Goal: Task Accomplishment & Management: Use online tool/utility

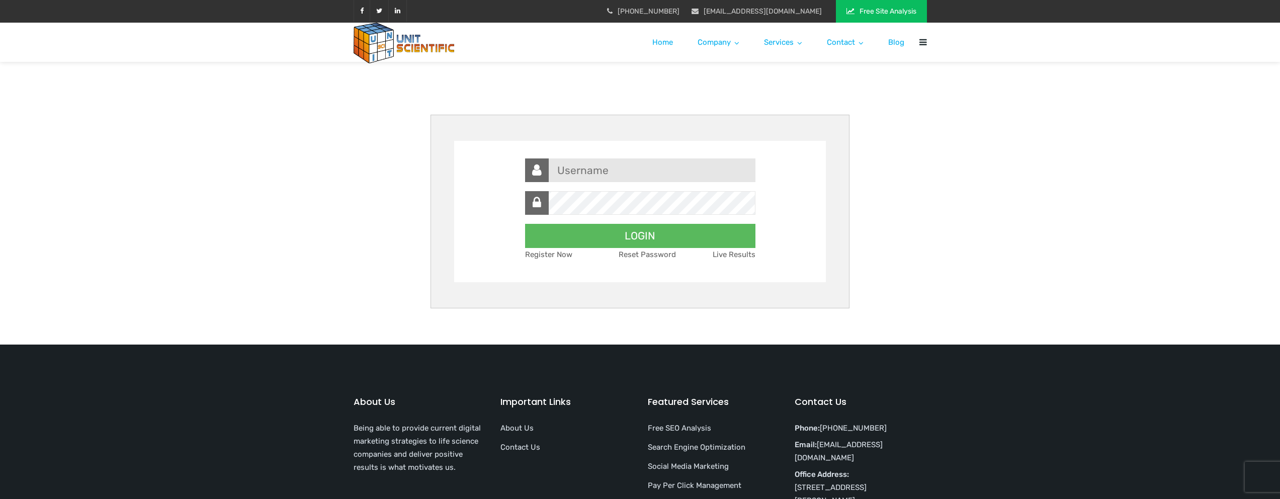
click at [704, 160] on input "text" at bounding box center [640, 170] width 230 height 24
type input "[EMAIL_ADDRESS][DOMAIN_NAME]"
click at [525, 224] on input "LOGIN" at bounding box center [640, 236] width 230 height 24
click at [691, 176] on input "text" at bounding box center [640, 170] width 230 height 24
type input "[EMAIL_ADDRESS][DOMAIN_NAME]"
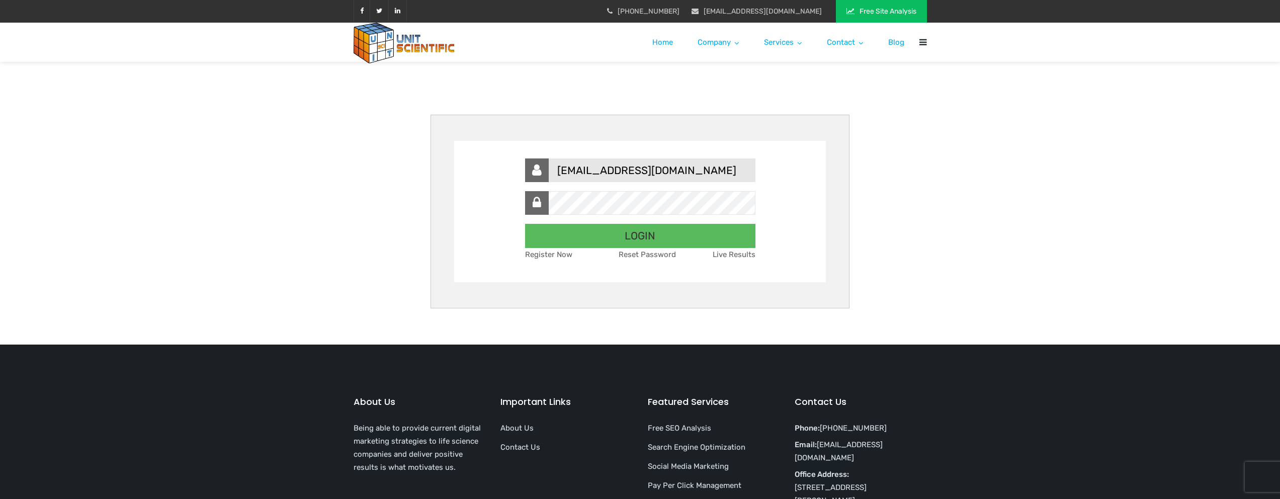
click at [605, 233] on input "LOGIN" at bounding box center [640, 236] width 230 height 24
click at [635, 253] on link "Reset Password" at bounding box center [647, 254] width 57 height 9
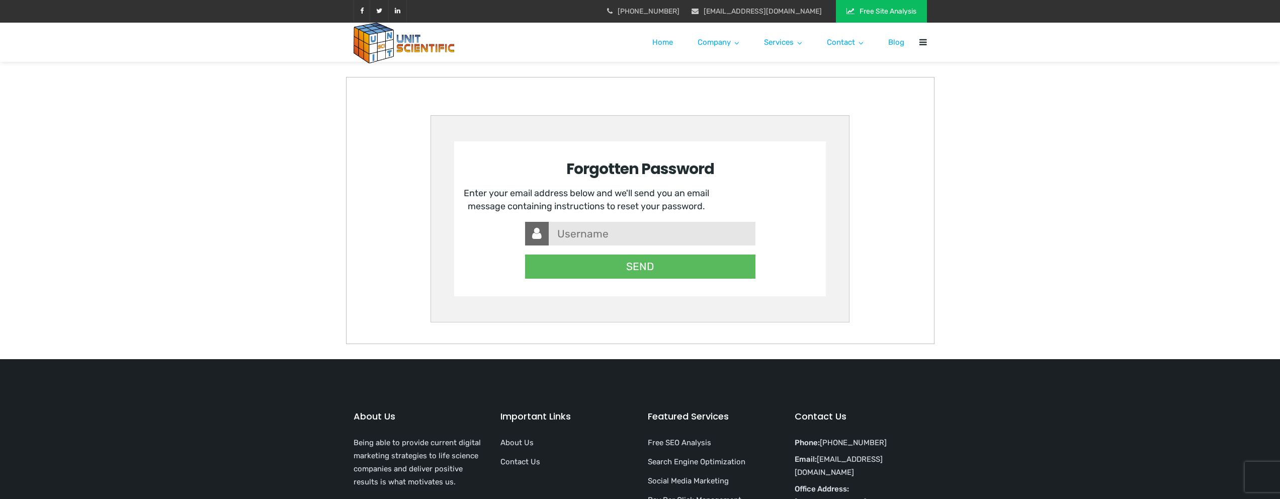
click at [619, 238] on input "text" at bounding box center [640, 234] width 230 height 24
type input "info"
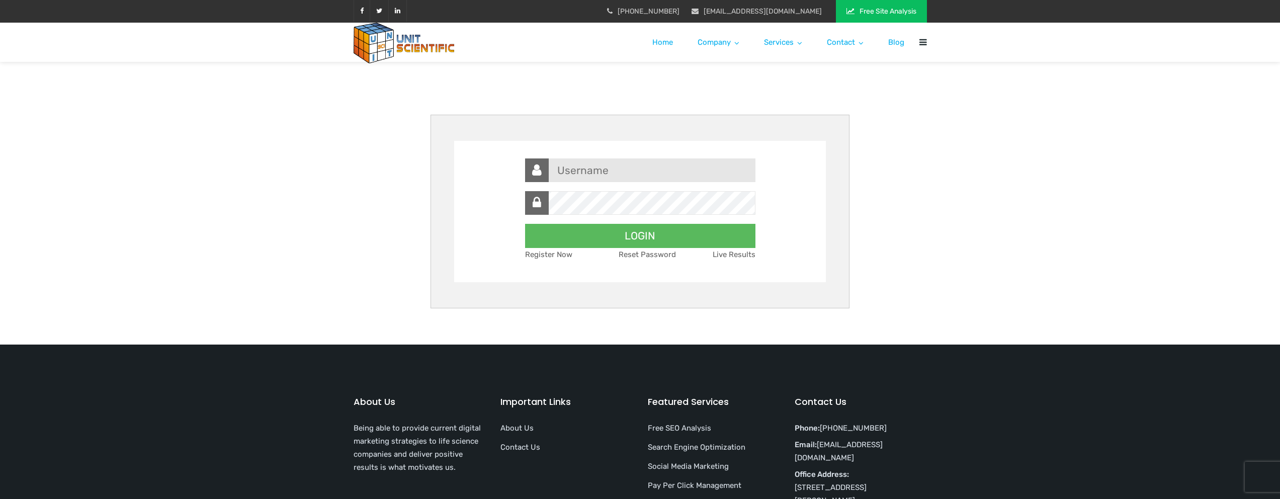
click at [589, 176] on input "text" at bounding box center [640, 170] width 230 height 24
type input "[EMAIL_ADDRESS][DOMAIN_NAME]"
click at [525, 224] on input "LOGIN" at bounding box center [640, 236] width 230 height 24
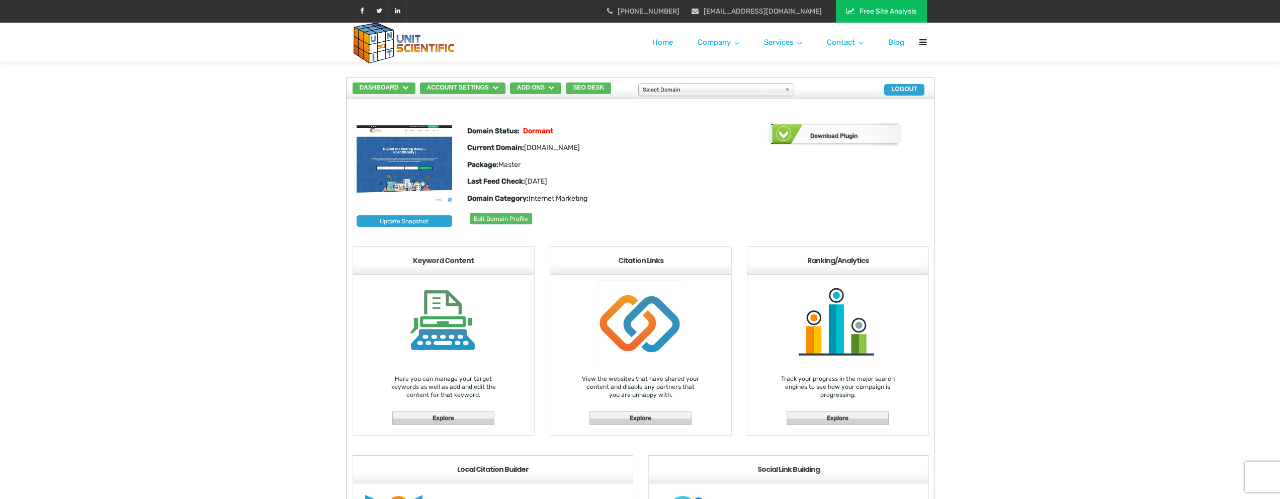
click at [544, 131] on span "Dormant" at bounding box center [538, 131] width 30 height 9
click at [550, 134] on span "Dormant" at bounding box center [538, 131] width 30 height 9
click at [411, 93] on button "DASHBOARD" at bounding box center [384, 88] width 63 height 12
click at [406, 103] on ul "Home Keyword Content Citation Links Analytics & Reporting" at bounding box center [400, 124] width 95 height 58
click at [407, 93] on button "DASHBOARD" at bounding box center [384, 88] width 63 height 12
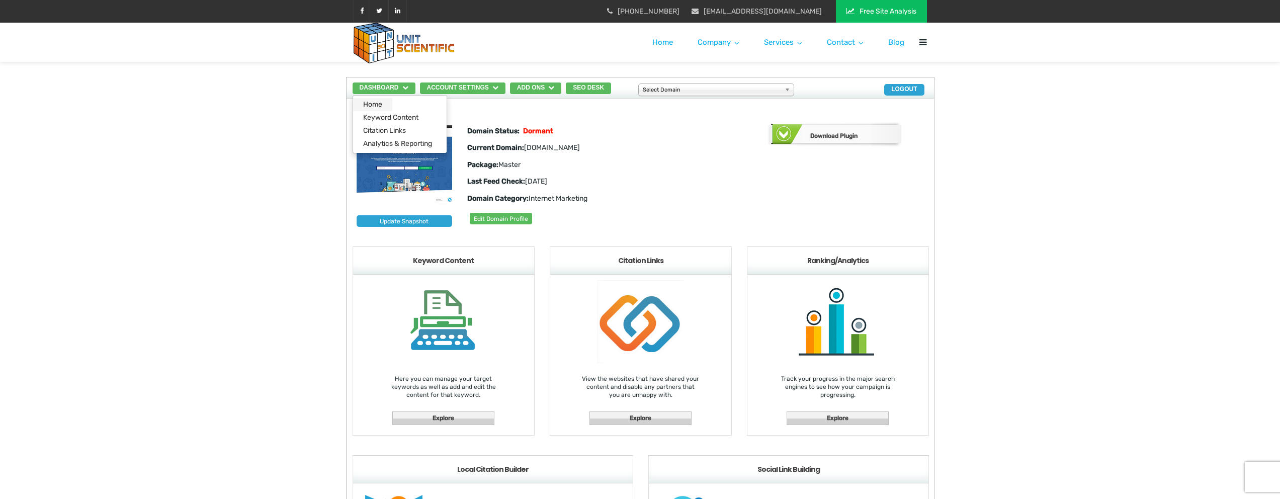
click at [382, 103] on link "Home" at bounding box center [372, 104] width 39 height 13
click at [399, 87] on button "DASHBOARD" at bounding box center [384, 88] width 63 height 12
click at [601, 90] on button "SEO Desk" at bounding box center [588, 88] width 45 height 12
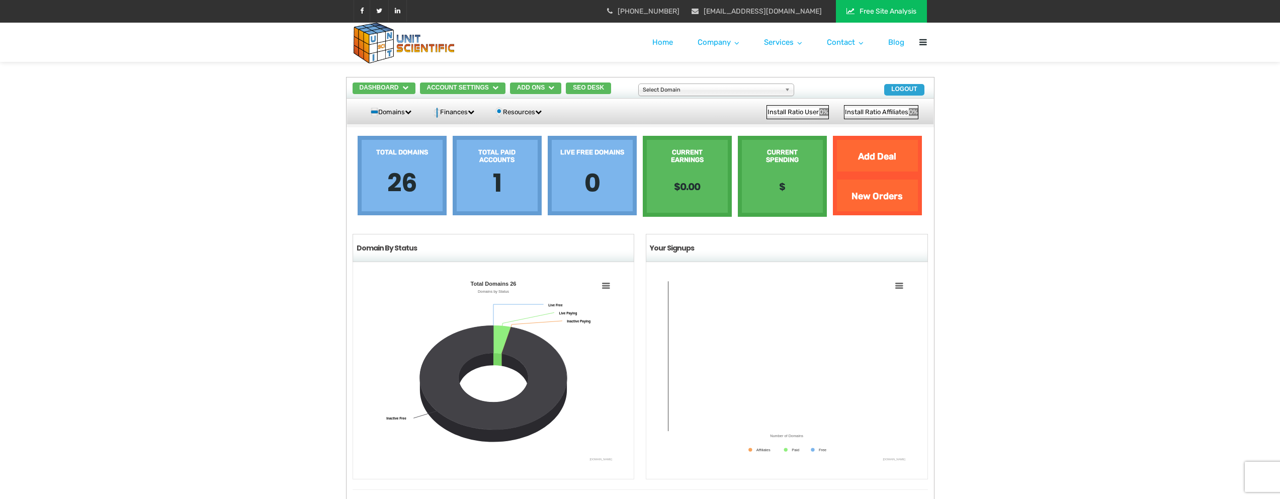
click at [488, 169] on div "Total Paid Accounts 1" at bounding box center [497, 175] width 89 height 79
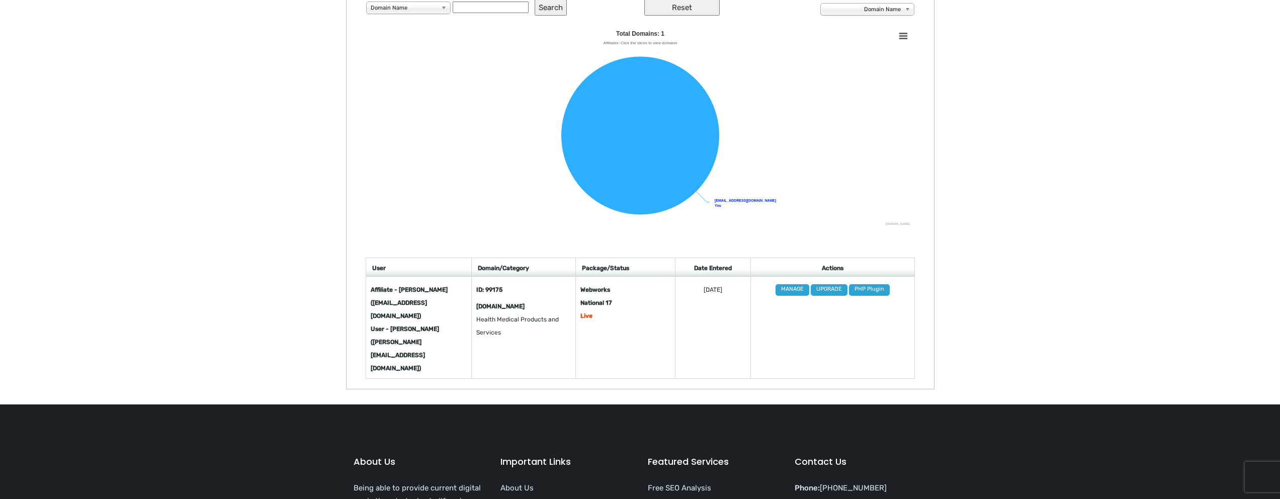
scroll to position [234, 0]
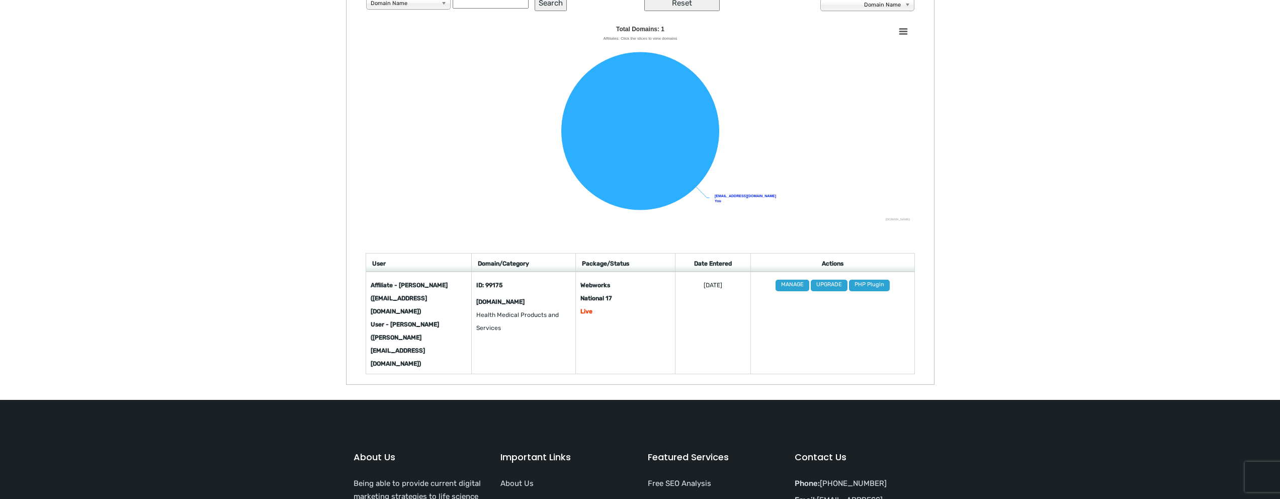
click at [593, 313] on strong "Live" at bounding box center [586, 311] width 12 height 7
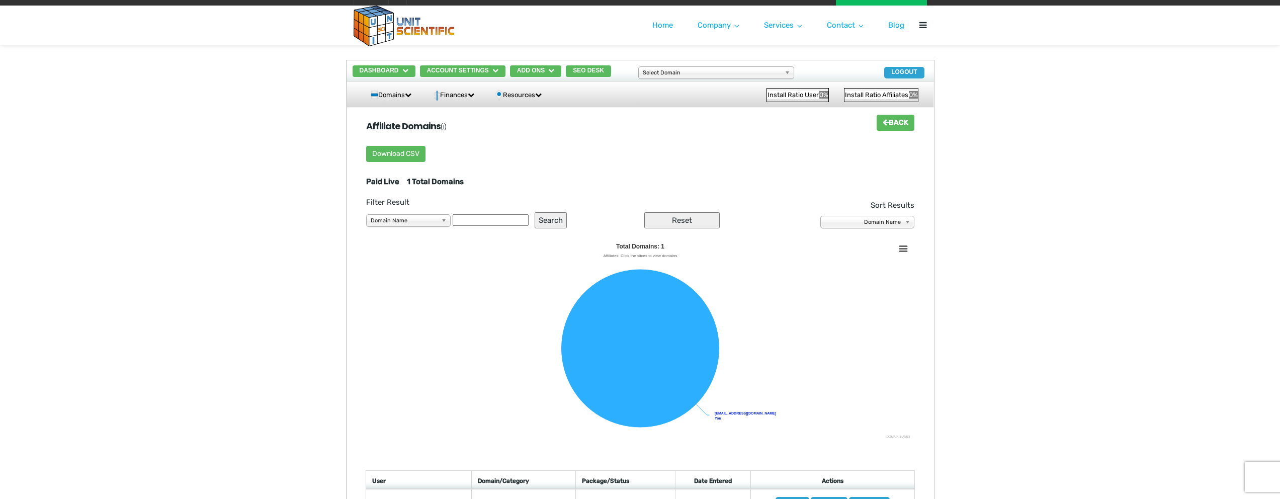
scroll to position [0, 0]
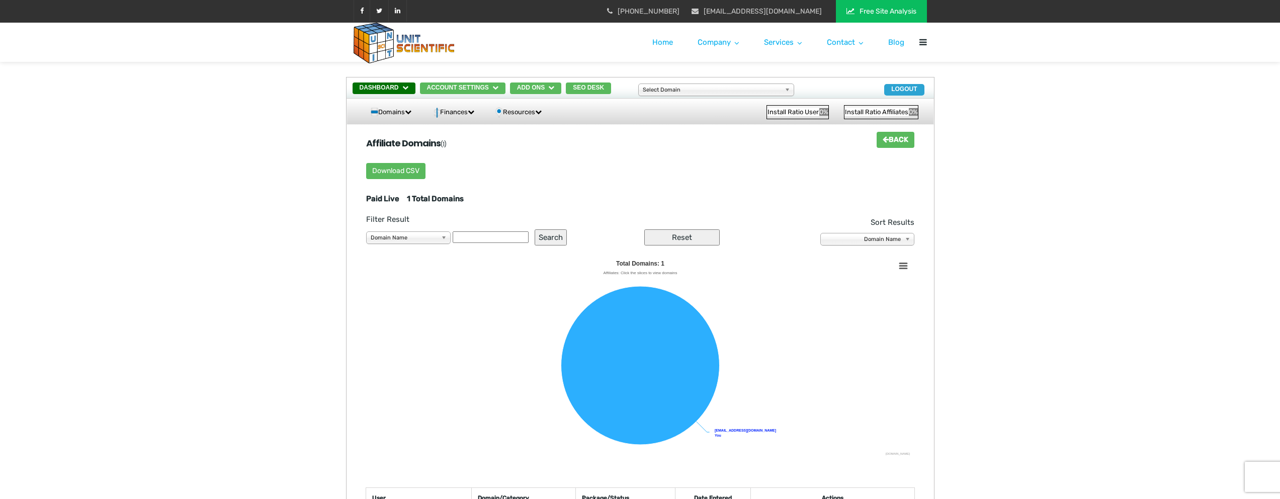
click at [408, 88] on icon "button" at bounding box center [405, 88] width 6 height 6
click at [400, 105] on ul "Home Keyword Content Citation Links Analytics & Reporting" at bounding box center [400, 124] width 95 height 58
click at [785, 115] on span "Install Ratio User" at bounding box center [793, 112] width 52 height 9
click at [611, 91] on button "SEO Desk" at bounding box center [588, 88] width 45 height 12
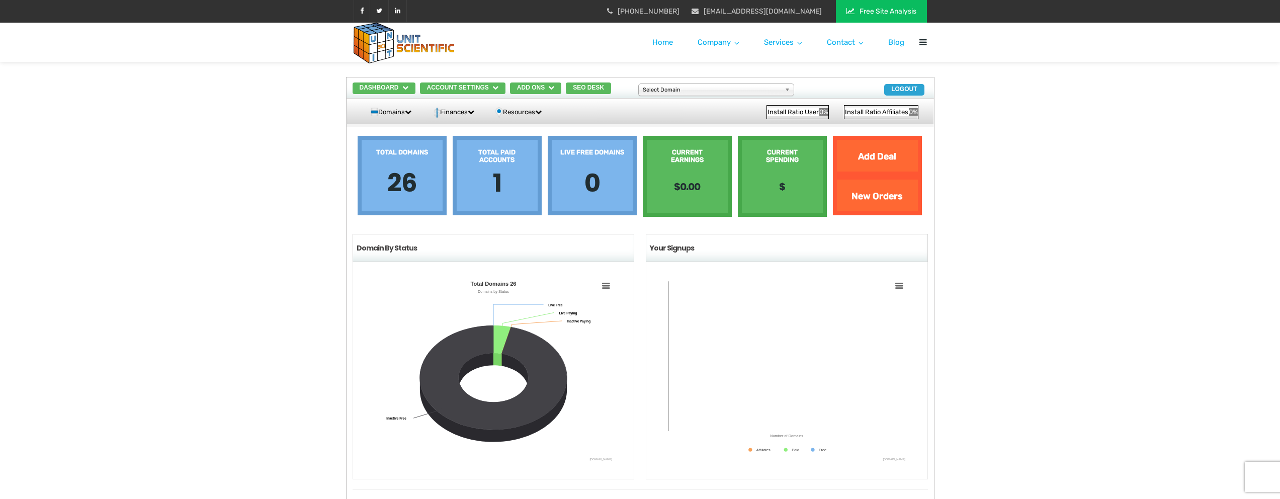
click at [877, 154] on div "Add Deal" at bounding box center [877, 156] width 89 height 40
